Goal: Information Seeking & Learning: Learn about a topic

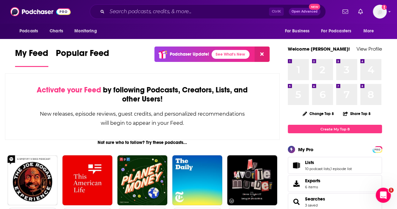
click at [134, 6] on div "Ctrl K Open Advanced New" at bounding box center [208, 11] width 236 height 14
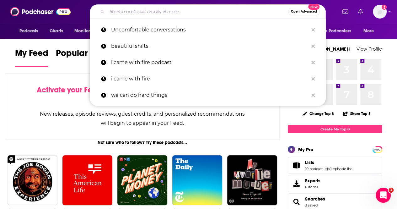
click at [137, 8] on input "Search podcasts, credits, & more..." at bounding box center [197, 12] width 181 height 10
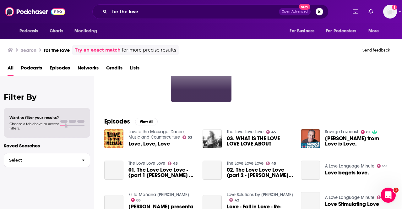
scroll to position [63, 0]
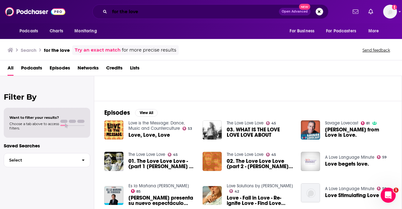
click at [146, 14] on input "for the love" at bounding box center [194, 12] width 169 height 10
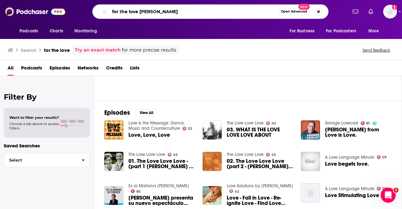
type input "for the love [PERSON_NAME]"
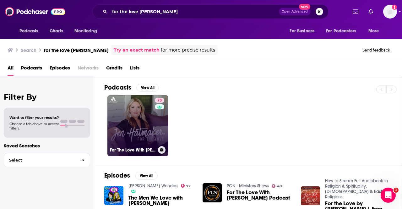
click at [116, 124] on link "73 For The Love With [PERSON_NAME] Podcast" at bounding box center [137, 125] width 61 height 61
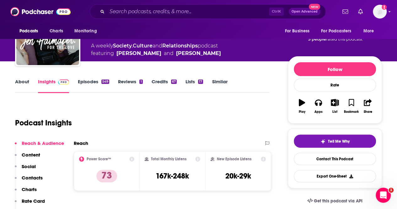
scroll to position [31, 0]
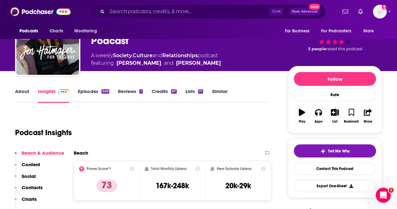
click at [91, 90] on link "Episodes 549" at bounding box center [93, 95] width 31 height 14
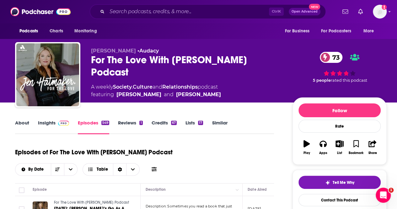
click at [50, 120] on link "Insights" at bounding box center [53, 127] width 31 height 14
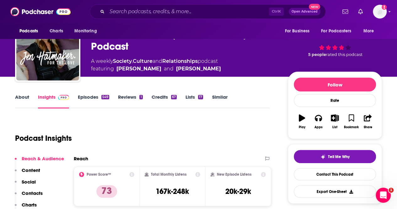
scroll to position [63, 0]
